Goal: Check status: Check status

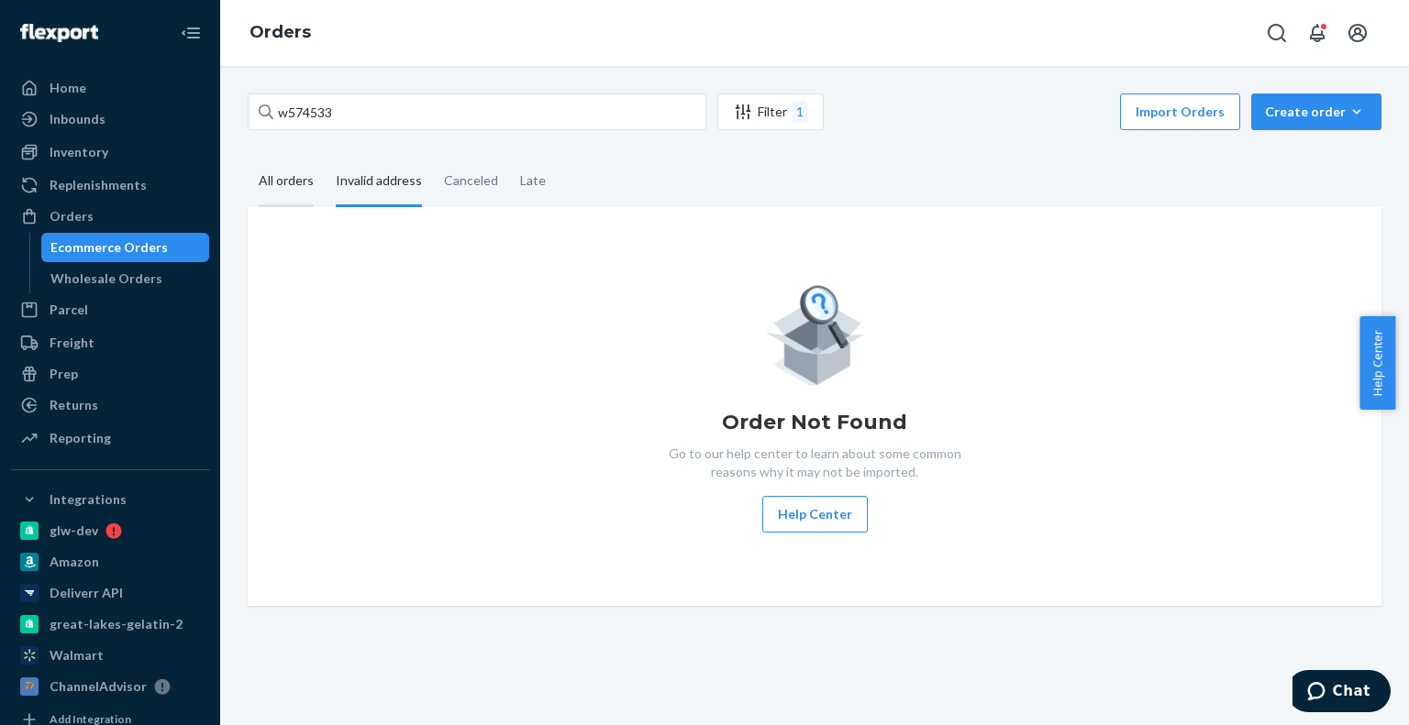
type input "w574533"
click at [298, 172] on div "All orders" at bounding box center [286, 182] width 55 height 50
click at [297, 183] on div "All orders" at bounding box center [286, 182] width 55 height 50
click at [248, 157] on input "All orders" at bounding box center [248, 157] width 0 height 0
click at [369, 179] on div "Invalid address" at bounding box center [379, 182] width 86 height 50
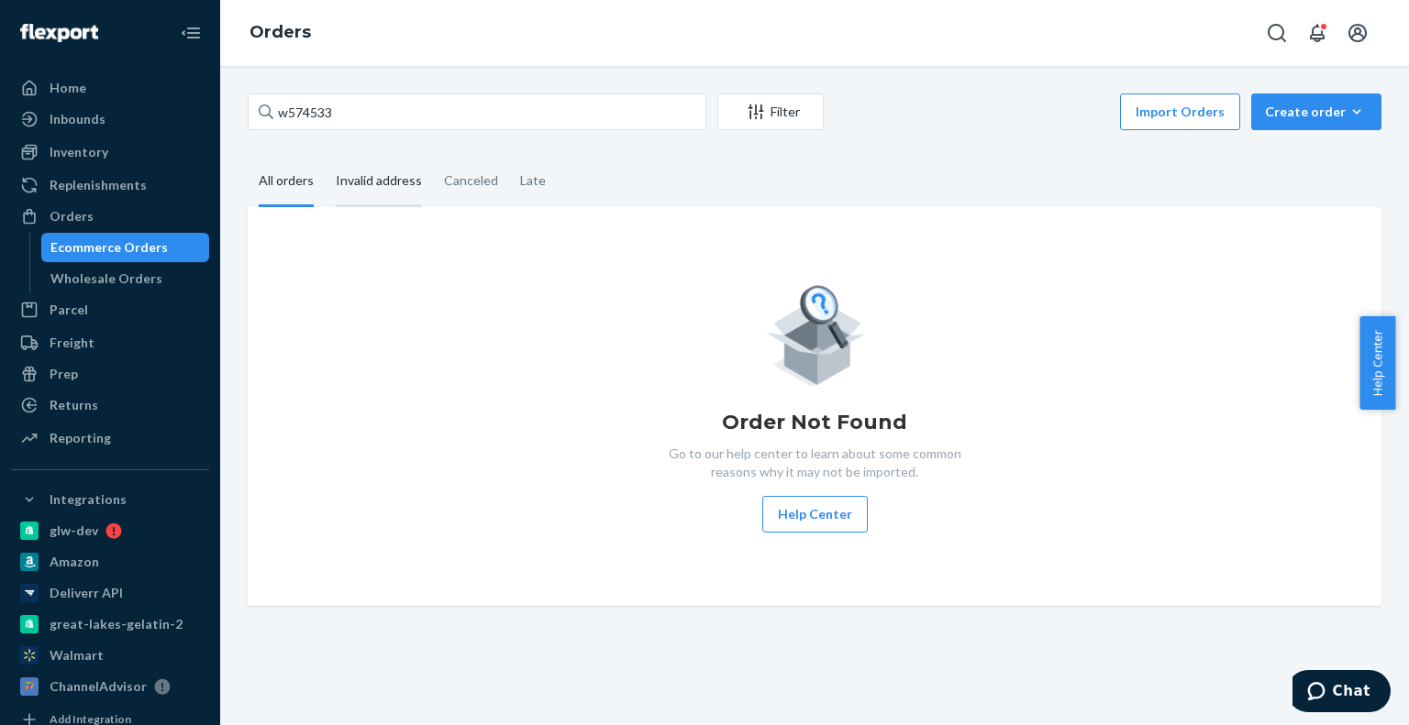
click at [325, 157] on input "Invalid address" at bounding box center [325, 157] width 0 height 0
click at [305, 183] on div "All orders" at bounding box center [286, 182] width 55 height 50
click at [248, 157] on input "All orders" at bounding box center [248, 157] width 0 height 0
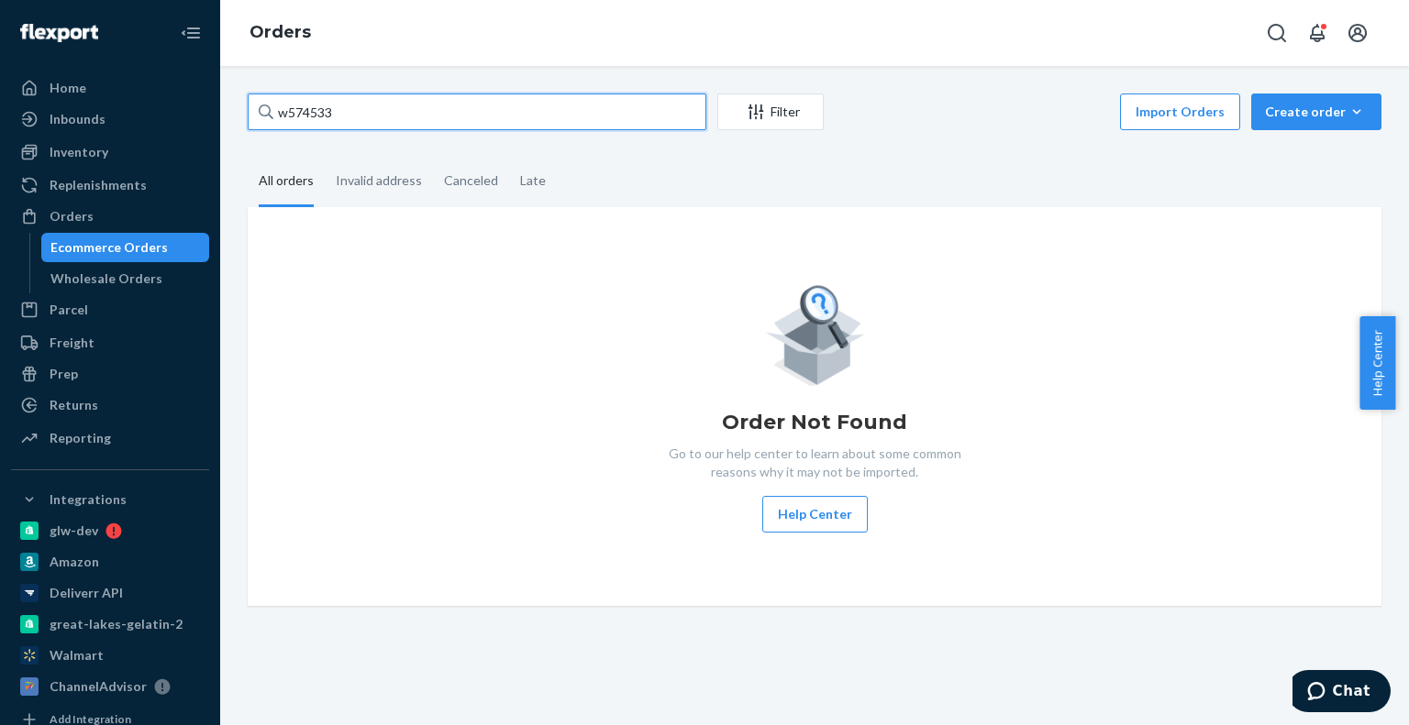
click at [345, 120] on input "w574533" at bounding box center [477, 112] width 459 height 37
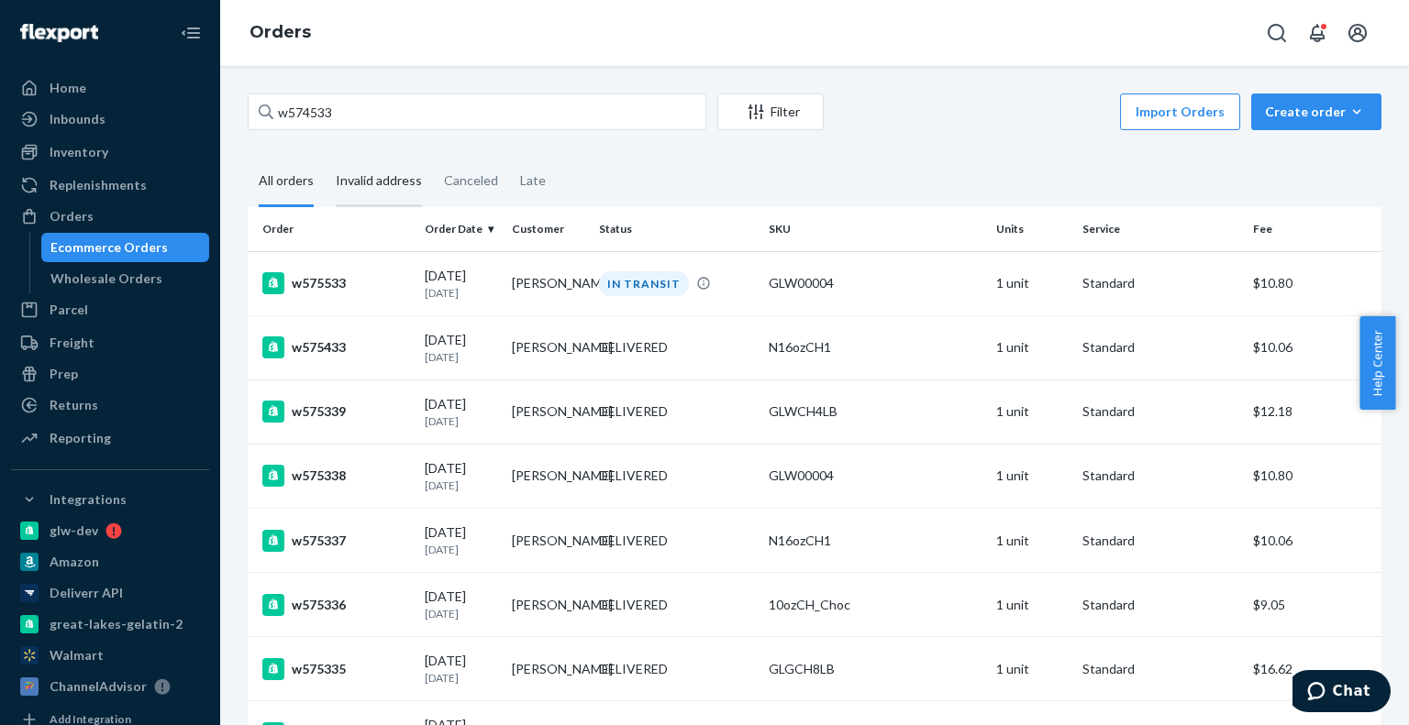
click at [367, 174] on div "Invalid address" at bounding box center [379, 182] width 86 height 50
click at [325, 157] on input "Invalid address" at bounding box center [325, 157] width 0 height 0
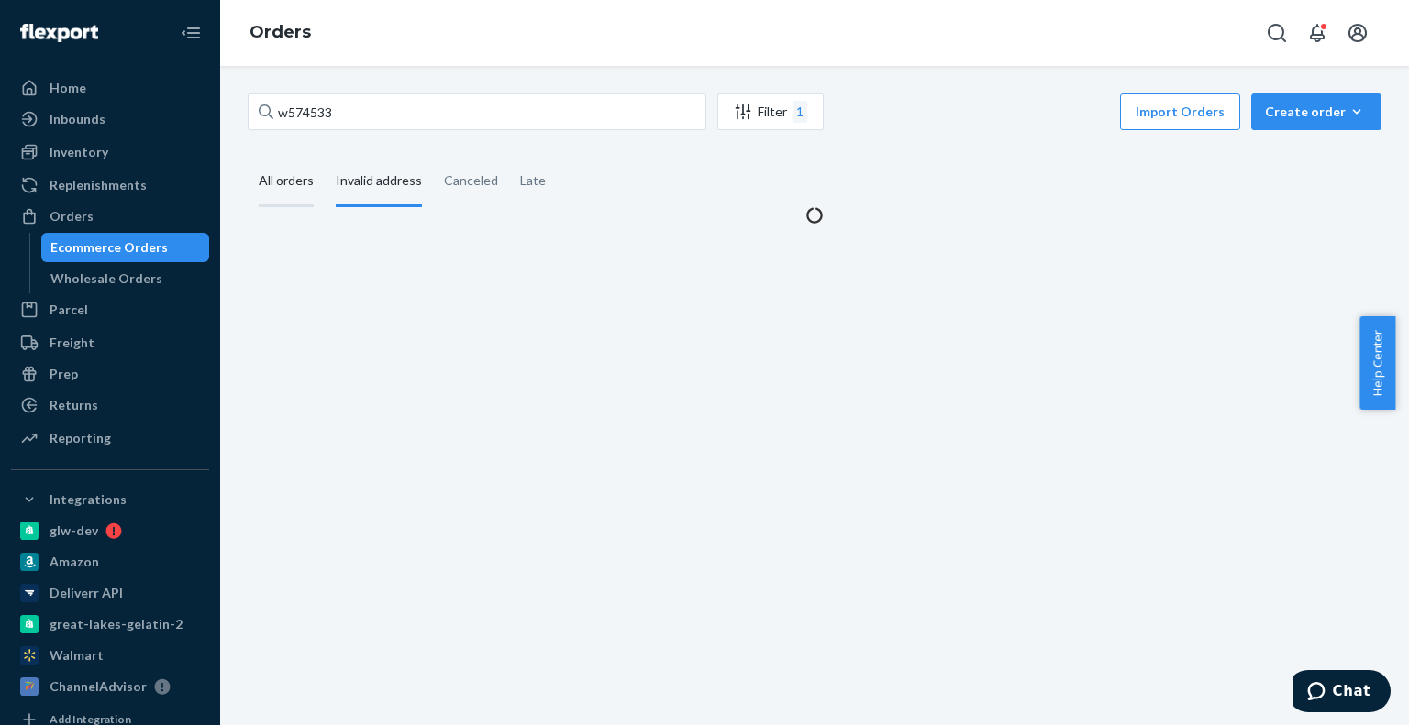
click at [293, 192] on div "All orders" at bounding box center [286, 182] width 55 height 50
click at [248, 157] on input "All orders" at bounding box center [248, 157] width 0 height 0
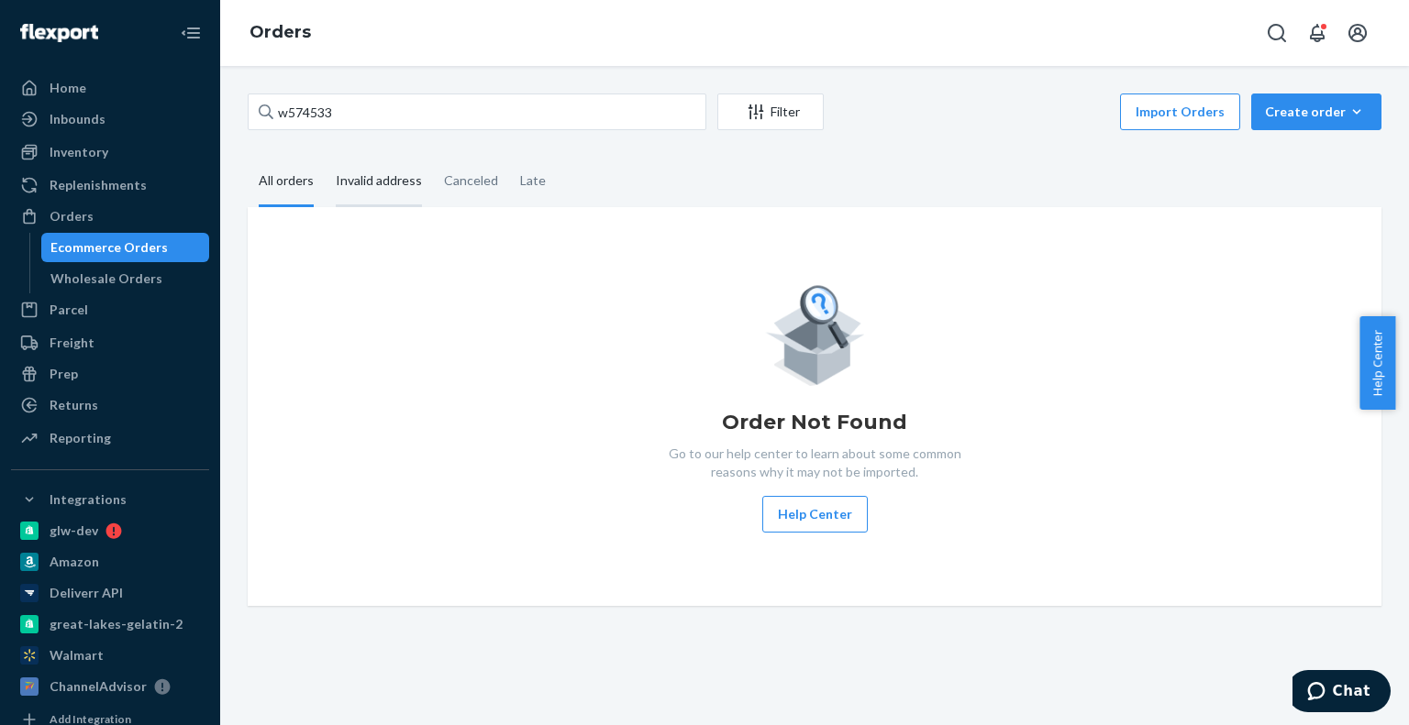
click at [352, 183] on div "Invalid address" at bounding box center [379, 182] width 86 height 50
click at [325, 157] on input "Invalid address" at bounding box center [325, 157] width 0 height 0
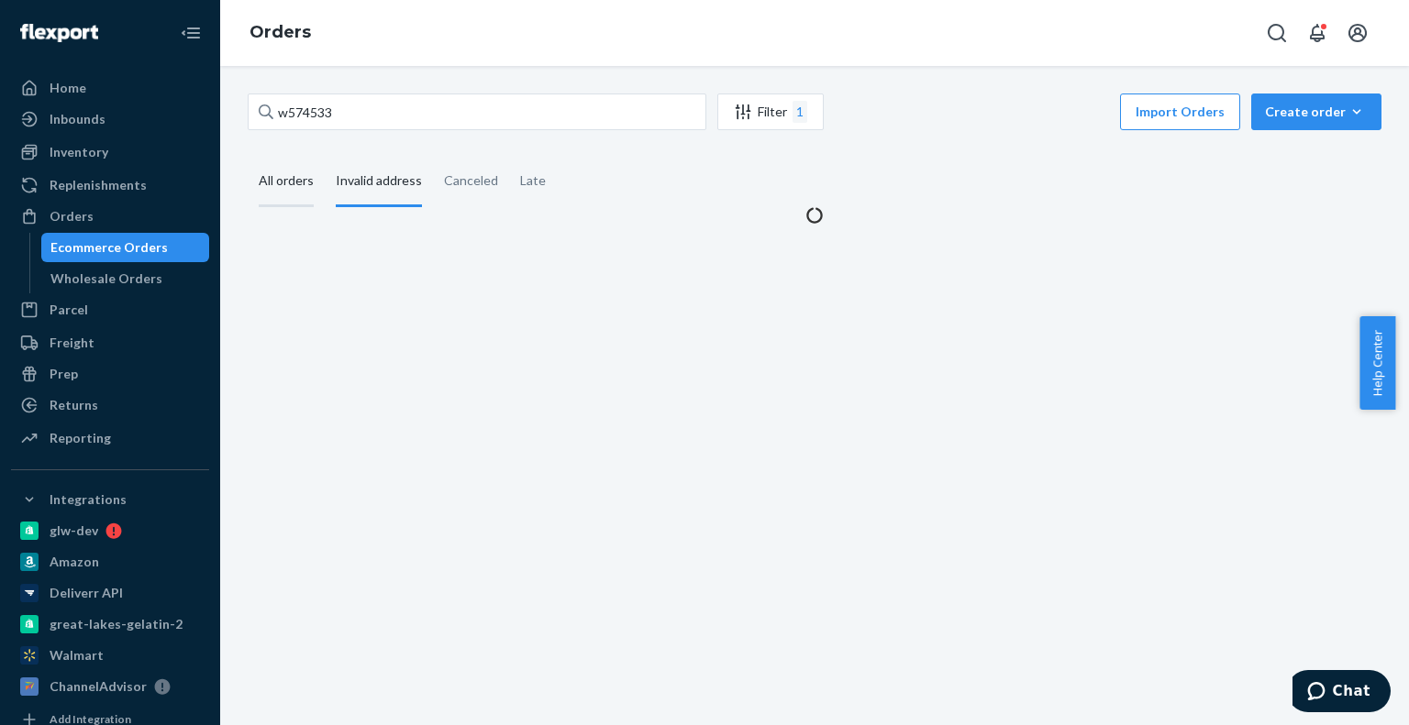
click at [287, 182] on div "All orders" at bounding box center [286, 182] width 55 height 50
click at [248, 157] on input "All orders" at bounding box center [248, 157] width 0 height 0
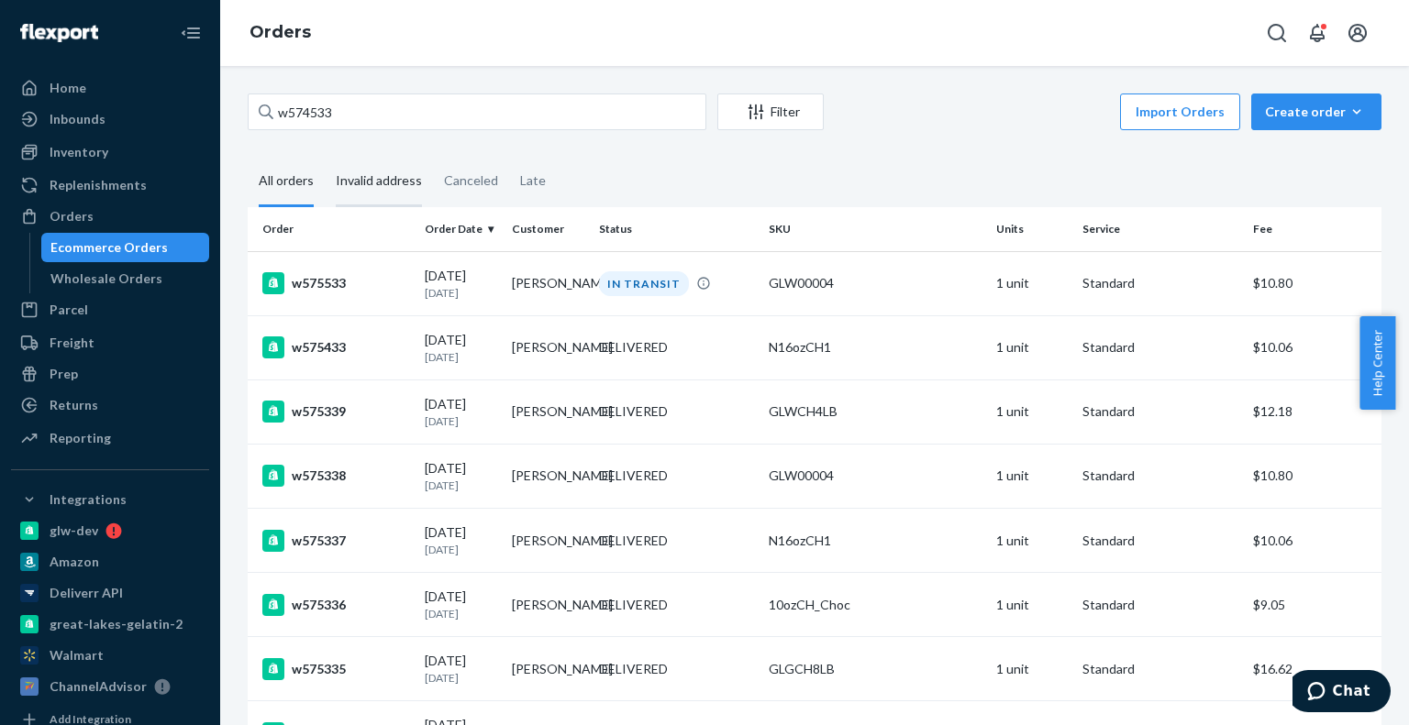
click at [391, 179] on div "Invalid address" at bounding box center [379, 182] width 86 height 50
click at [325, 157] on input "Invalid address" at bounding box center [325, 157] width 0 height 0
